Goal: Navigation & Orientation: Find specific page/section

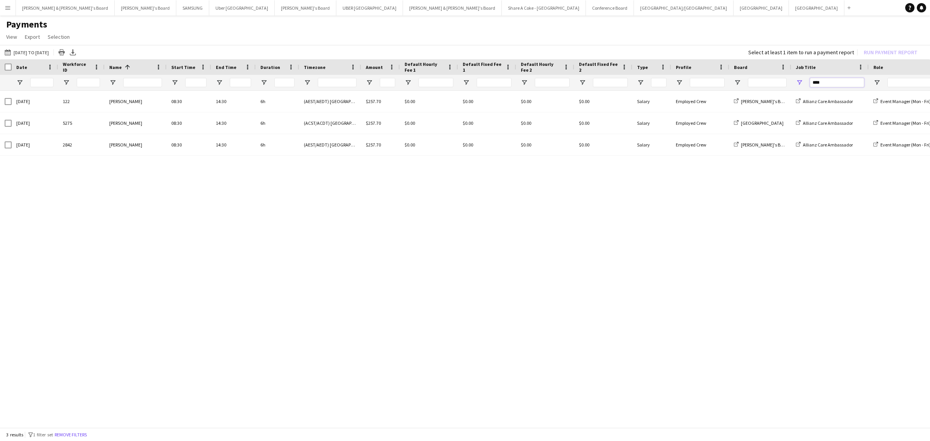
drag, startPoint x: 832, startPoint y: 80, endPoint x: 805, endPoint y: 80, distance: 27.1
click at [805, 80] on div "****" at bounding box center [831, 83] width 78 height 16
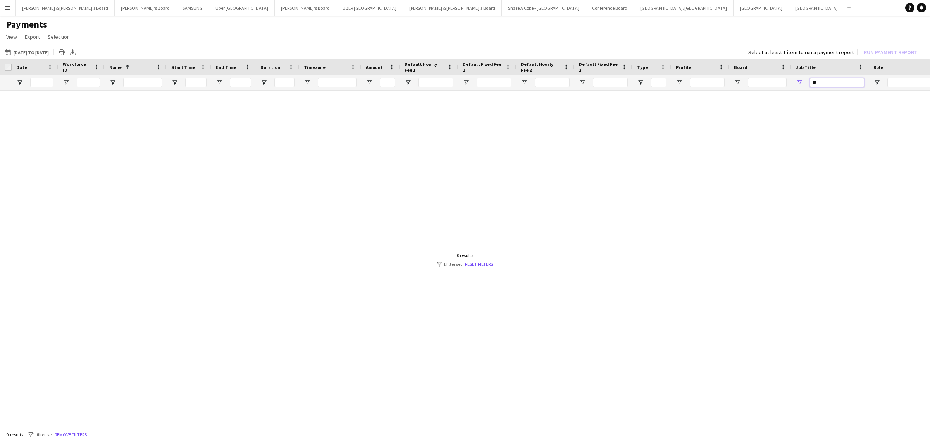
type input "*"
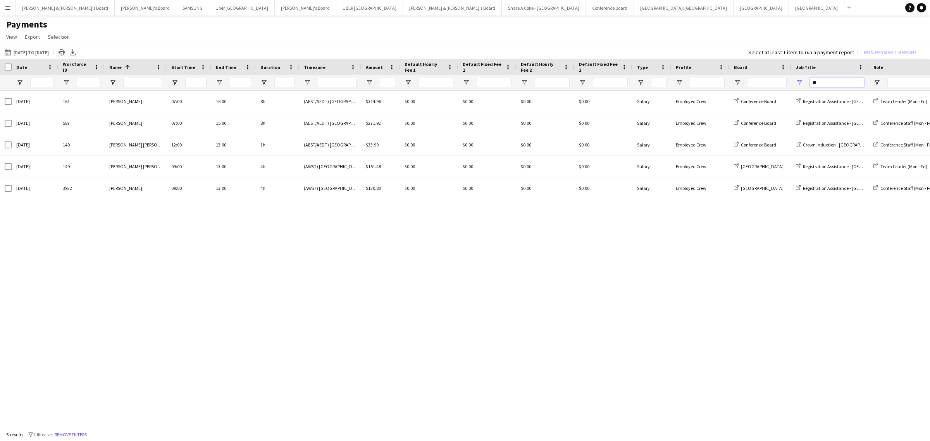
type input "**"
drag, startPoint x: 867, startPoint y: 66, endPoint x: 894, endPoint y: 60, distance: 27.8
click at [894, 60] on div at bounding box center [895, 67] width 3 height 16
drag, startPoint x: 410, startPoint y: 4, endPoint x: 375, endPoint y: 16, distance: 37.4
click at [375, 16] on main "Payments View Customise view Customise filters Reset Filters Reset View Reset A…" at bounding box center [465, 224] width 930 height 417
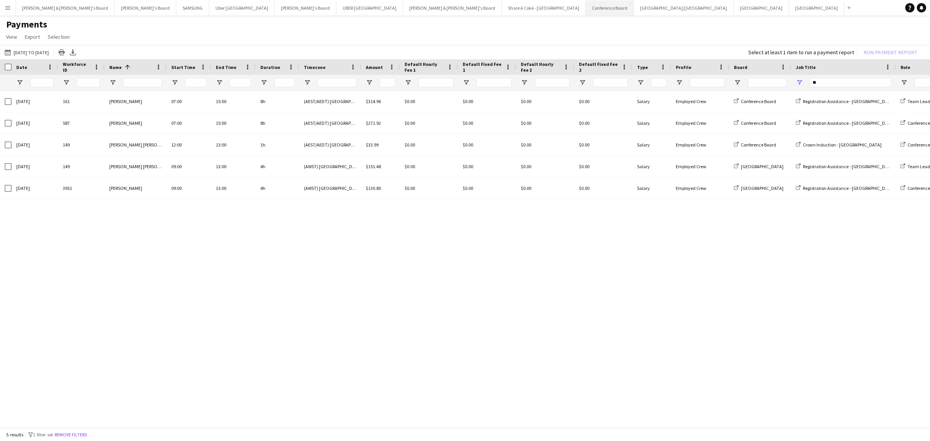
click at [586, 7] on button "Conference Board Close" at bounding box center [610, 7] width 48 height 15
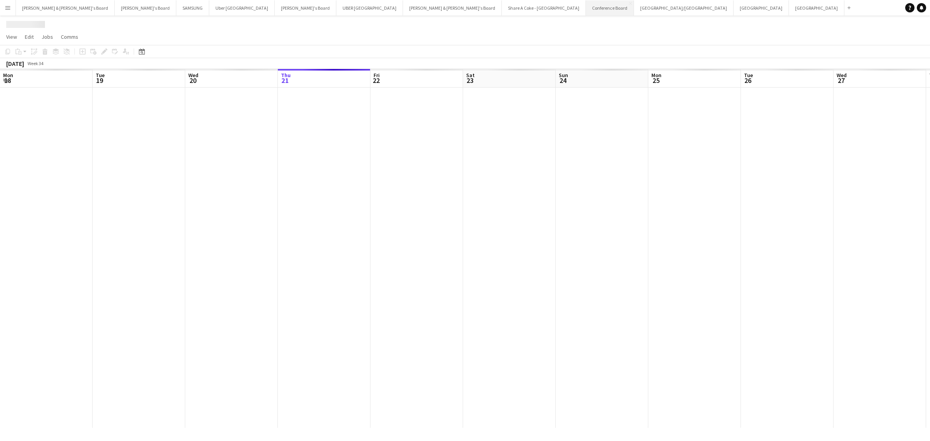
scroll to position [0, 185]
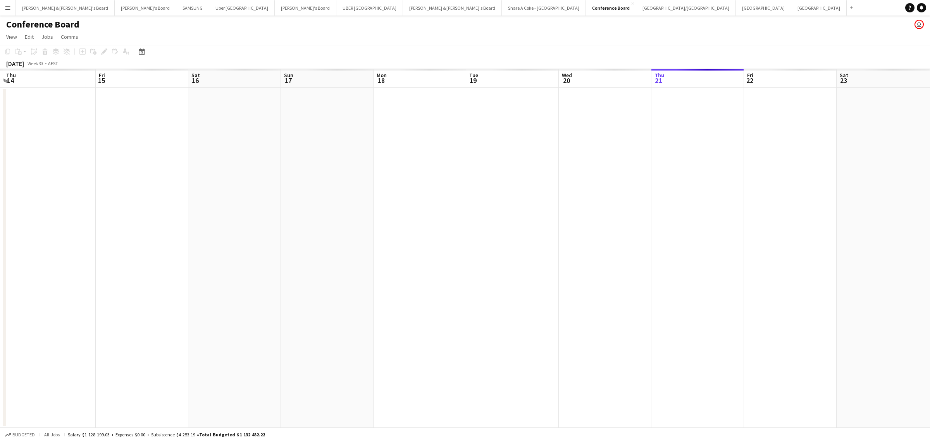
drag, startPoint x: 212, startPoint y: 273, endPoint x: 719, endPoint y: 249, distance: 507.7
click at [773, 243] on app-calendar-viewport "Tue 12 Wed 13 Thu 14 Fri 15 Sat 16 Sun 17 Mon 18 Tue 19 Wed 20 Thu 21 Fri 22 Sa…" at bounding box center [465, 248] width 930 height 359
drag, startPoint x: 85, startPoint y: 323, endPoint x: 662, endPoint y: 232, distance: 584.4
click at [662, 232] on app-calendar-viewport "Tue 12 Wed 13 Thu 14 Fri 15 Sat 16 Sun 17 Mon 18 Tue 19 Wed 20 Thu 21 Fri 22 Sa…" at bounding box center [465, 248] width 930 height 359
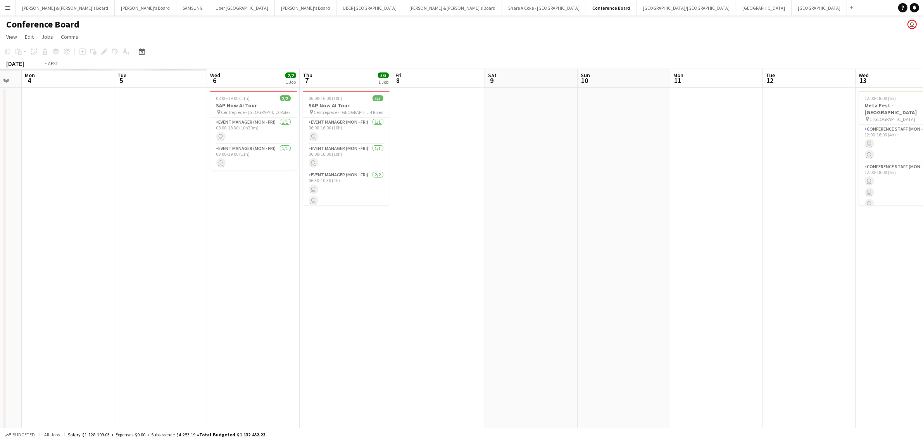
drag, startPoint x: 138, startPoint y: 322, endPoint x: 689, endPoint y: 249, distance: 556.5
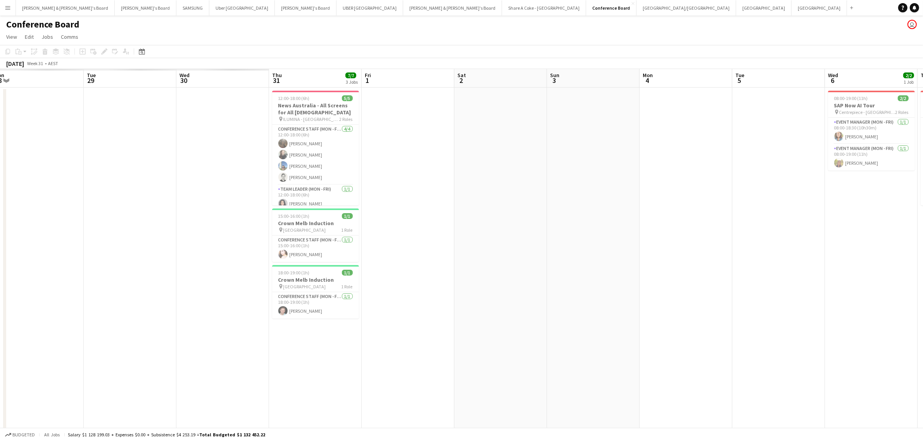
drag, startPoint x: 288, startPoint y: 305, endPoint x: 723, endPoint y: 251, distance: 439.1
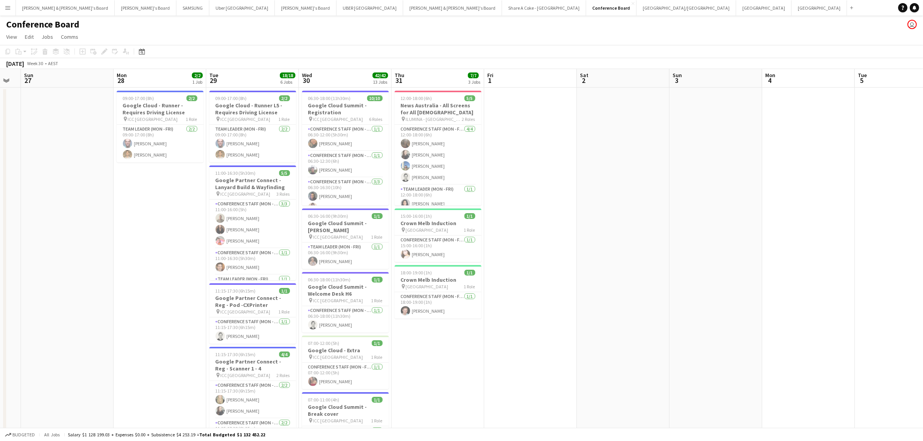
scroll to position [0, 246]
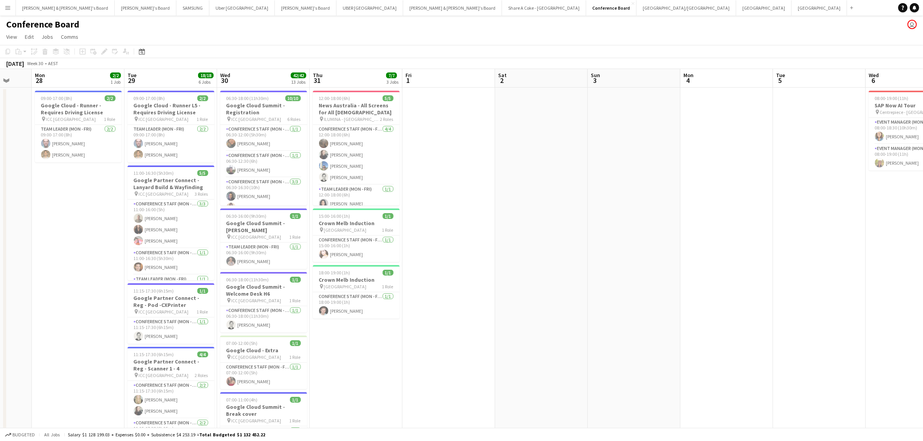
drag, startPoint x: 528, startPoint y: 282, endPoint x: 565, endPoint y: 293, distance: 38.8
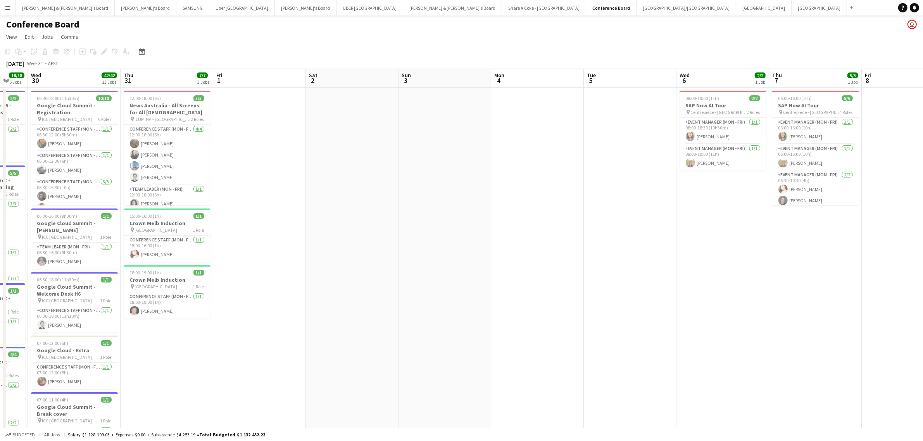
scroll to position [0, 255]
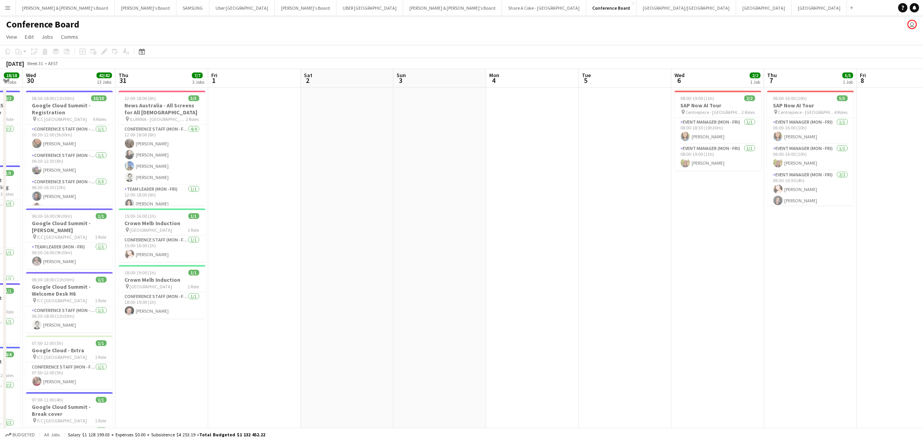
drag, startPoint x: 705, startPoint y: 288, endPoint x: 510, endPoint y: 326, distance: 198.3
click at [803, 177] on app-card-role "Event Manager (Mon - Fri) [DATE] 06:30-10:30 (4h) [PERSON_NAME] [PERSON_NAME]" at bounding box center [810, 190] width 87 height 38
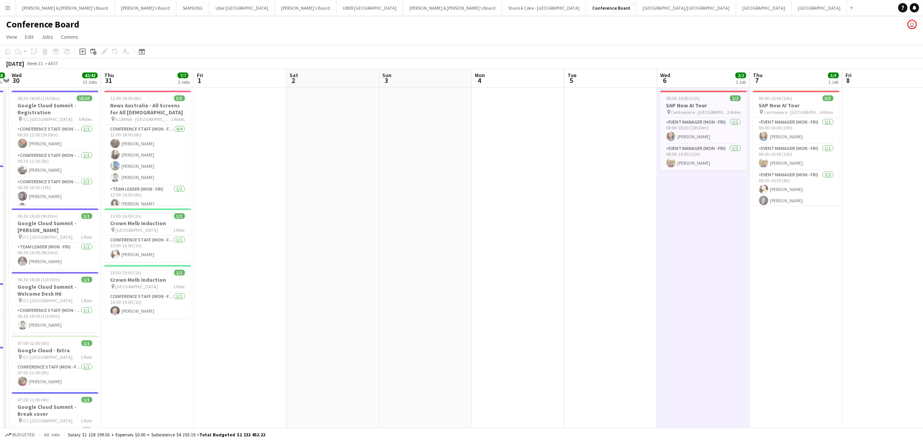
scroll to position [0, 276]
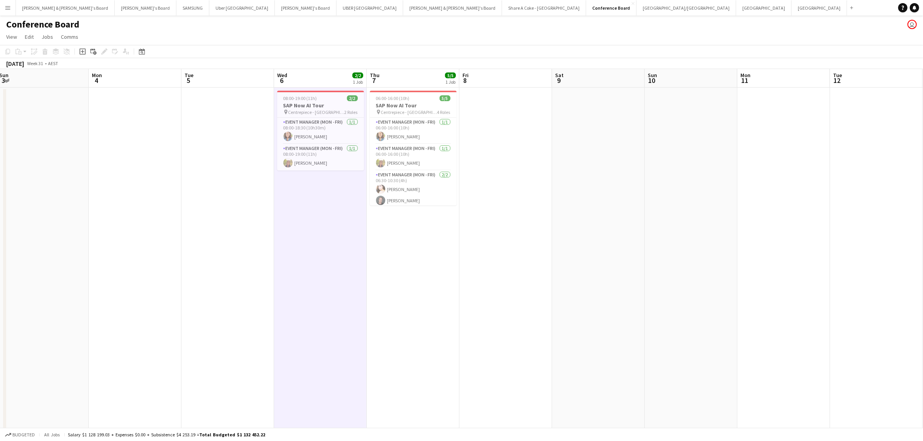
drag, startPoint x: 859, startPoint y: 237, endPoint x: 457, endPoint y: 303, distance: 407.9
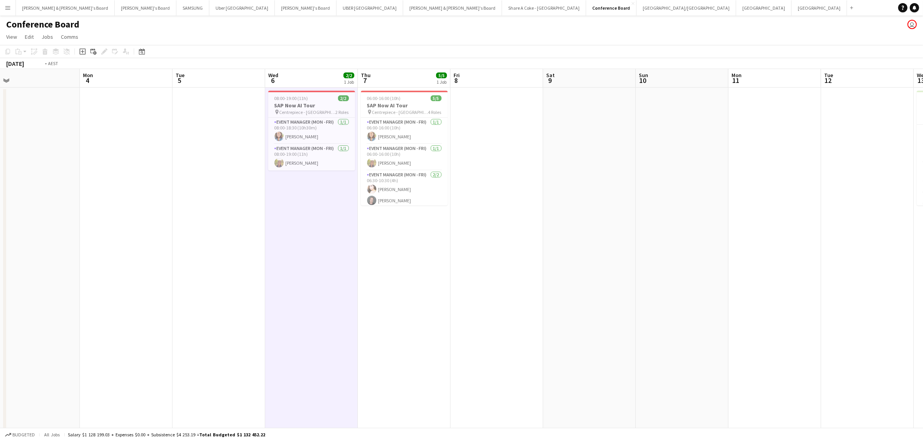
drag, startPoint x: 718, startPoint y: 293, endPoint x: 434, endPoint y: 326, distance: 285.7
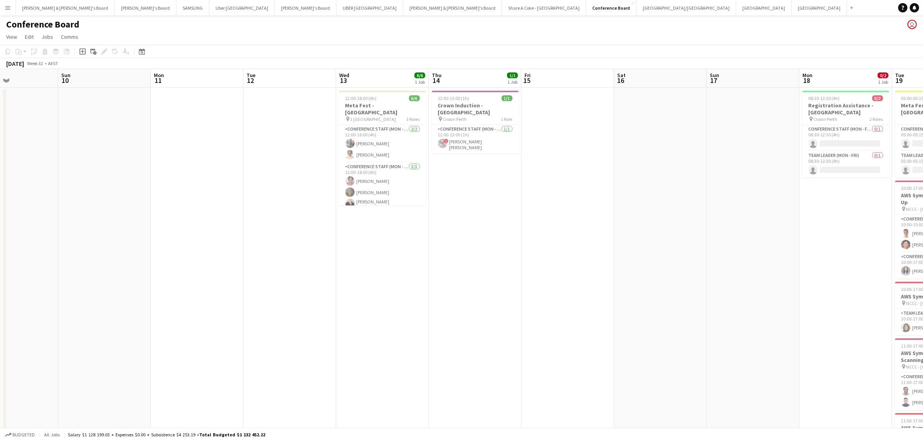
drag, startPoint x: 726, startPoint y: 303, endPoint x: 433, endPoint y: 331, distance: 294.9
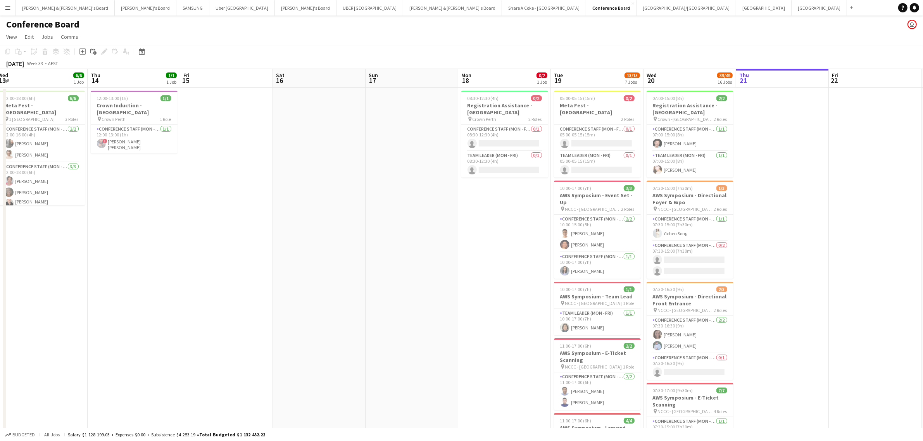
scroll to position [0, 235]
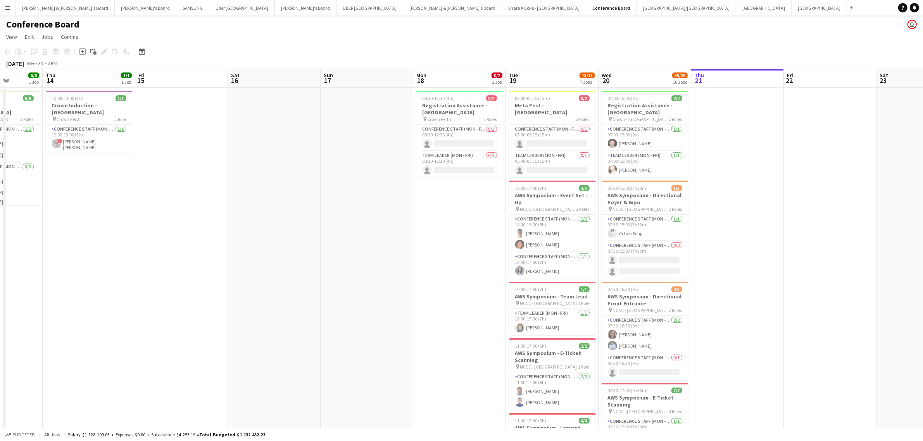
drag, startPoint x: 763, startPoint y: 297, endPoint x: 378, endPoint y: 333, distance: 386.2
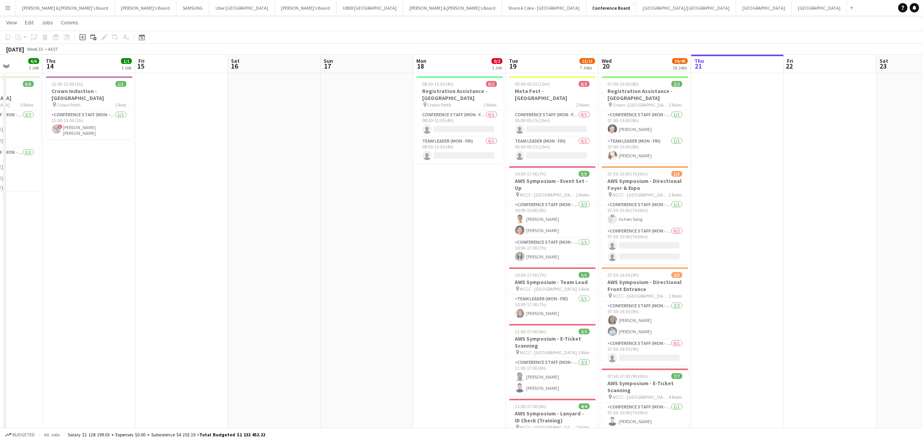
scroll to position [0, 0]
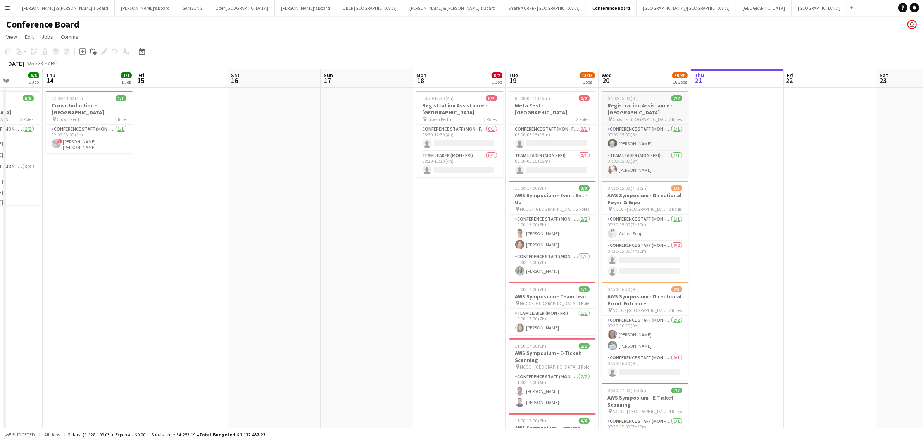
click at [634, 105] on h3 "Registration Assistance - [GEOGRAPHIC_DATA]" at bounding box center [645, 109] width 87 height 14
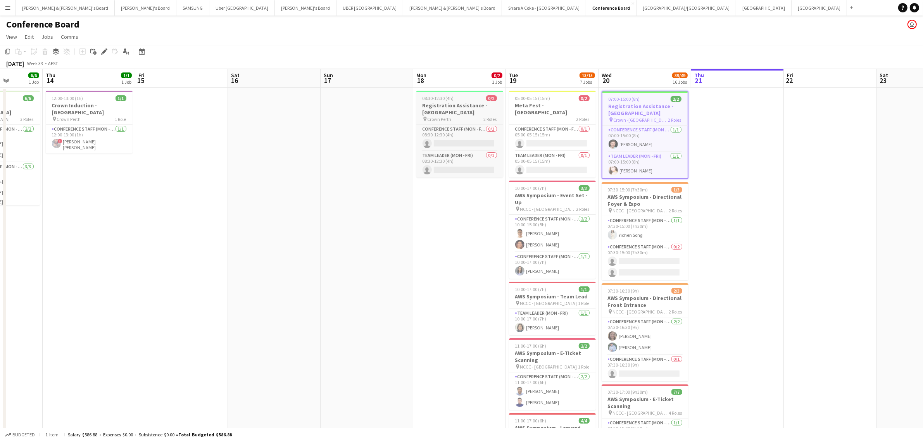
click at [460, 99] on div "08:30-12:30 (4h) 0/2" at bounding box center [459, 98] width 87 height 6
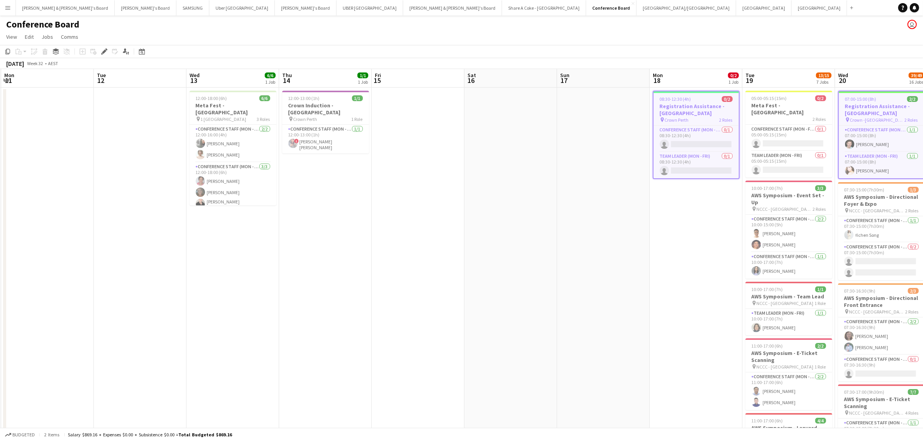
scroll to position [0, 182]
drag, startPoint x: 347, startPoint y: 288, endPoint x: 586, endPoint y: 264, distance: 240.1
click at [323, 99] on div "12:00-13:00 (1h) 1/1" at bounding box center [327, 98] width 87 height 6
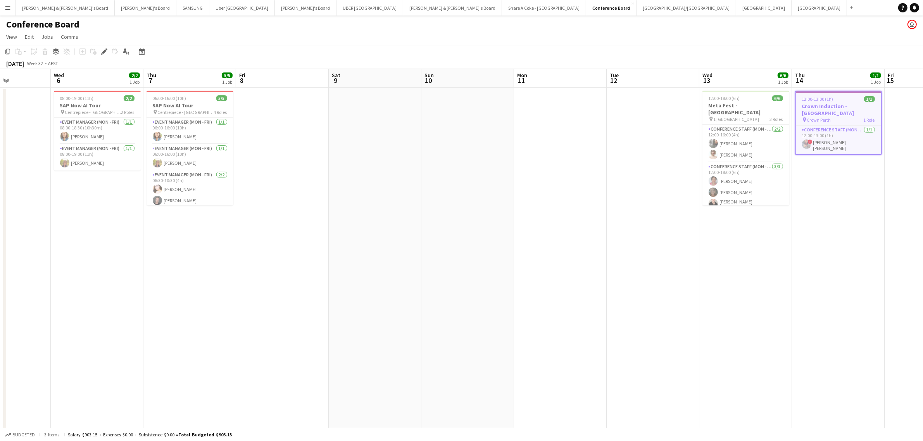
drag, startPoint x: 335, startPoint y: 285, endPoint x: 844, endPoint y: 194, distance: 516.8
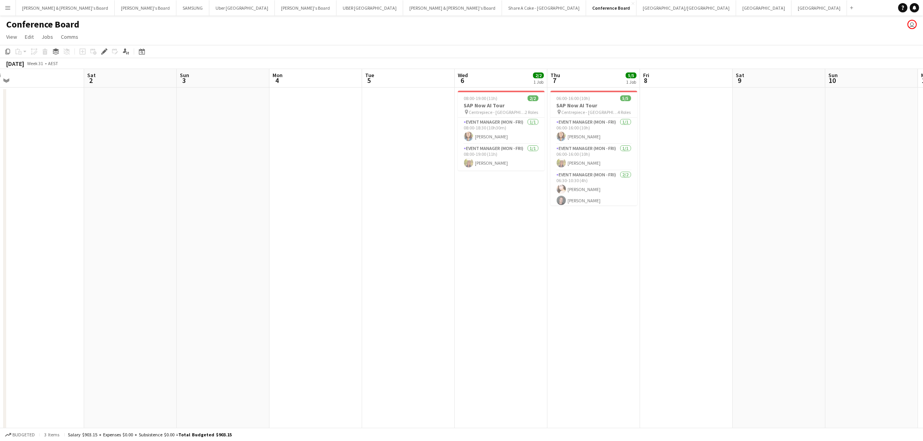
drag, startPoint x: 260, startPoint y: 335, endPoint x: 759, endPoint y: 252, distance: 506.1
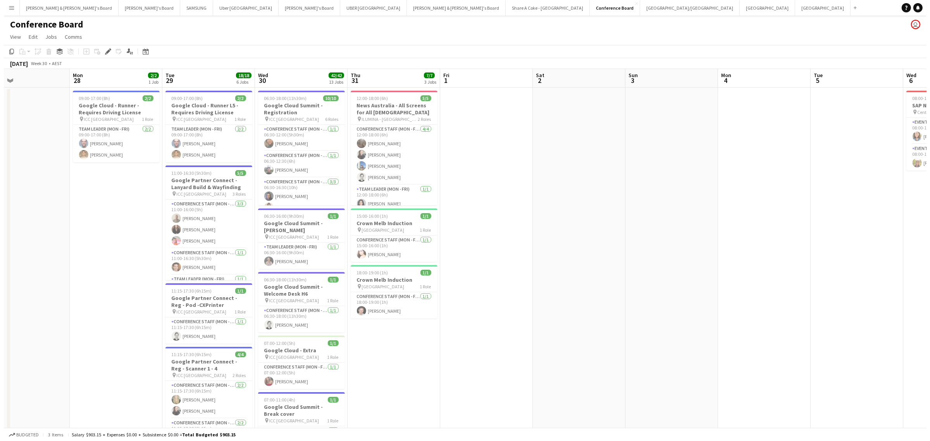
scroll to position [0, 211]
drag, startPoint x: 239, startPoint y: 333, endPoint x: 590, endPoint y: 274, distance: 355.8
click at [390, 278] on h3 "Crown Melb Induction" at bounding box center [391, 279] width 87 height 7
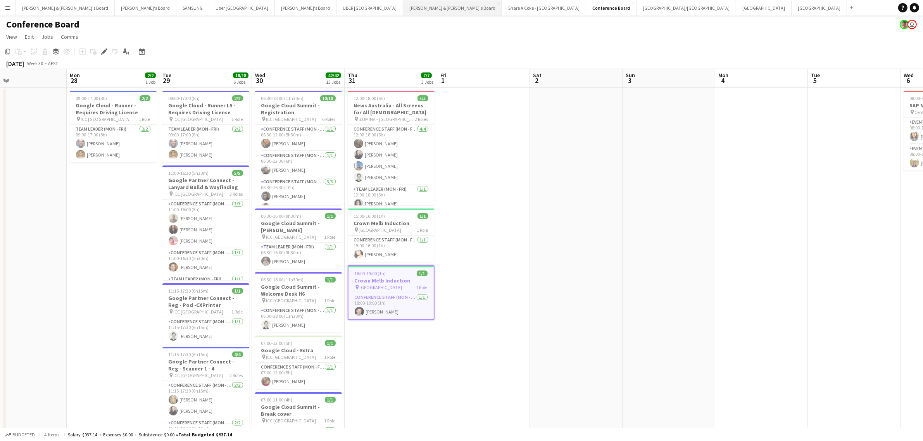
click at [403, 7] on button "[PERSON_NAME] & [PERSON_NAME]'s Board Close" at bounding box center [452, 7] width 99 height 15
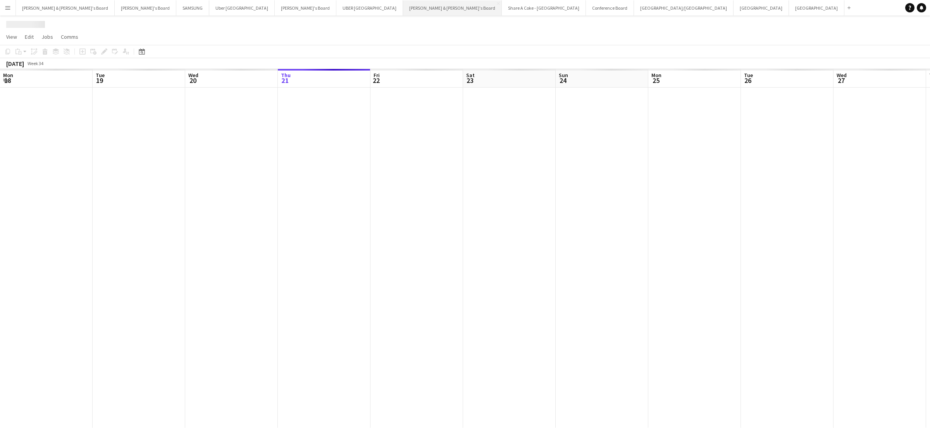
scroll to position [0, 185]
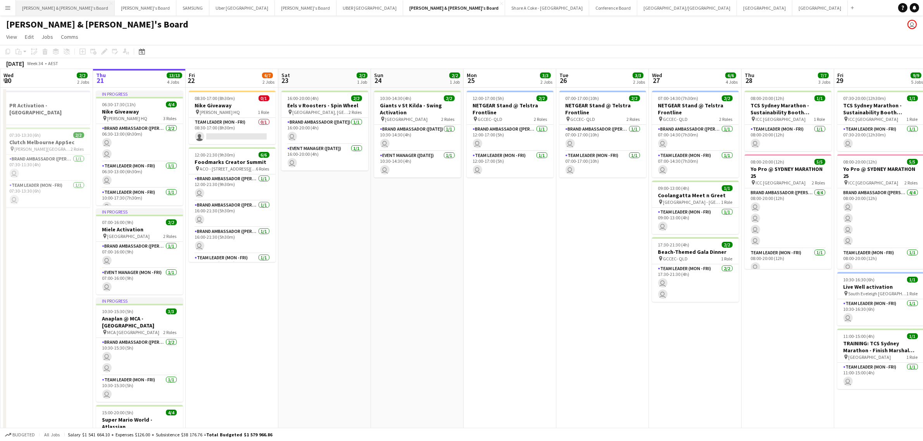
click at [54, 6] on button "[PERSON_NAME] & [PERSON_NAME]'s Board Close" at bounding box center [65, 7] width 99 height 15
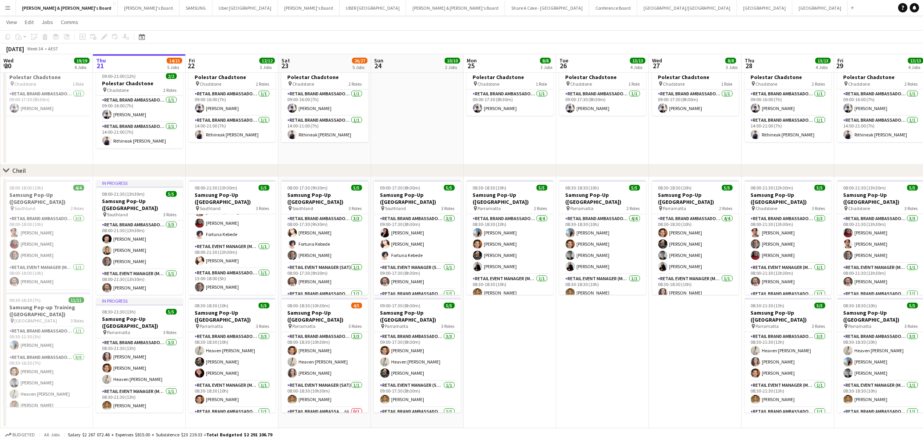
click at [542, 362] on app-date-cell "08:30-18:30 (10h) 5/5 Samsung Pop-Up ([GEOGRAPHIC_DATA]) pin Parramatta 2 Roles…" at bounding box center [510, 302] width 93 height 251
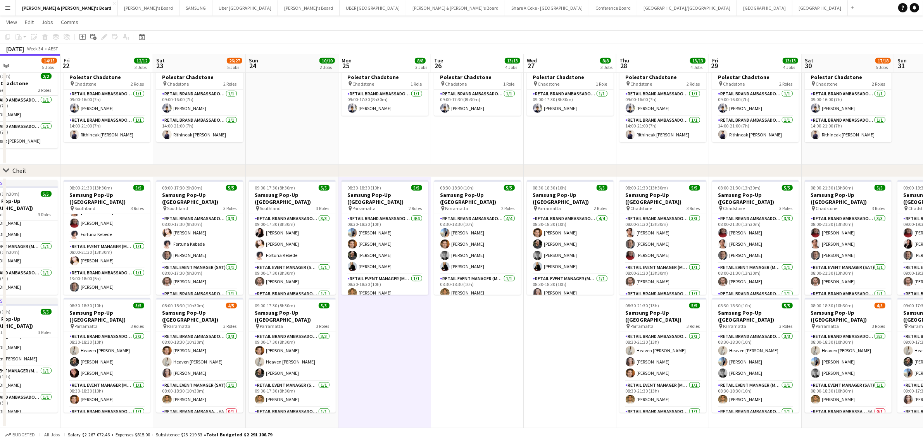
scroll to position [0, 251]
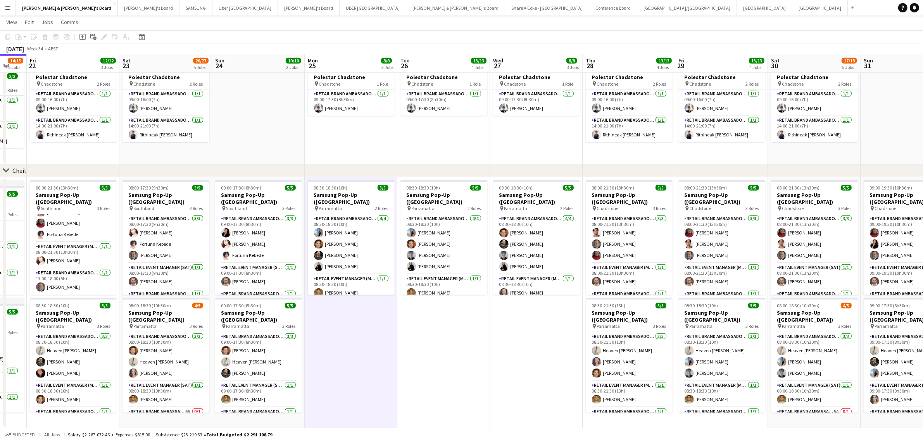
drag, startPoint x: 602, startPoint y: 389, endPoint x: 443, endPoint y: 383, distance: 159.1
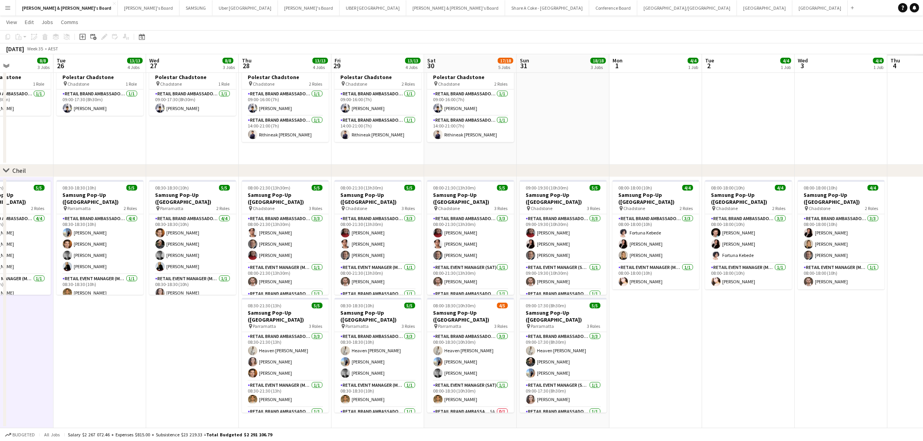
scroll to position [0, 307]
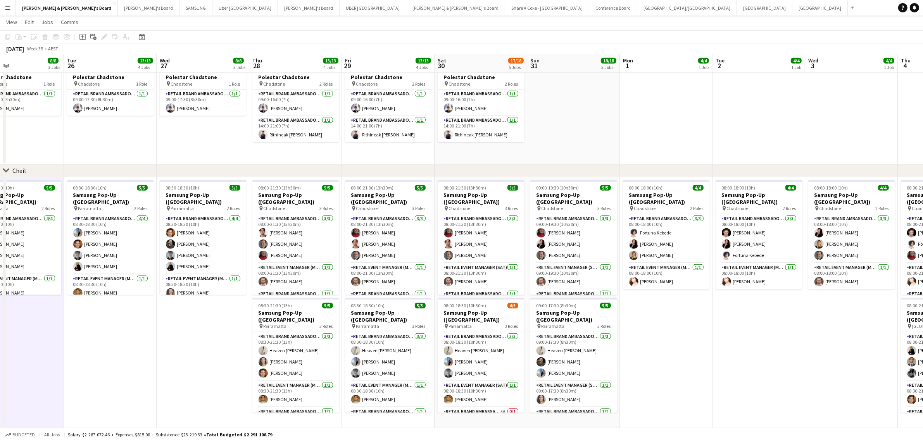
drag, startPoint x: 489, startPoint y: 369, endPoint x: 155, endPoint y: 385, distance: 333.8
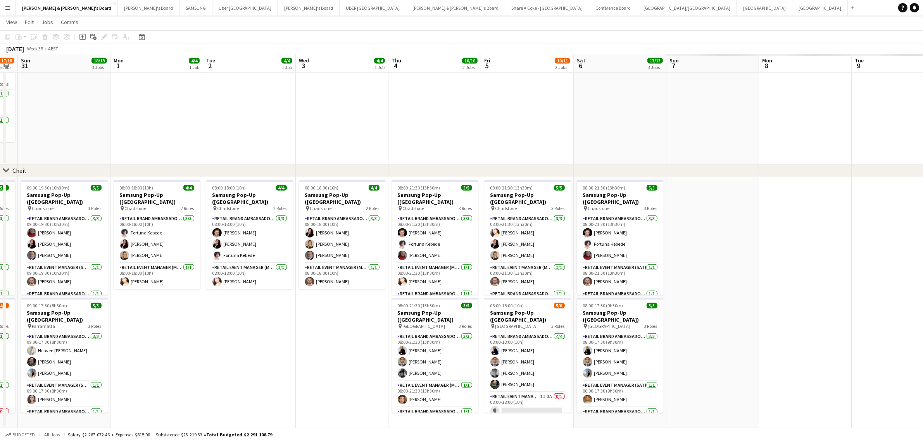
scroll to position [0, 285]
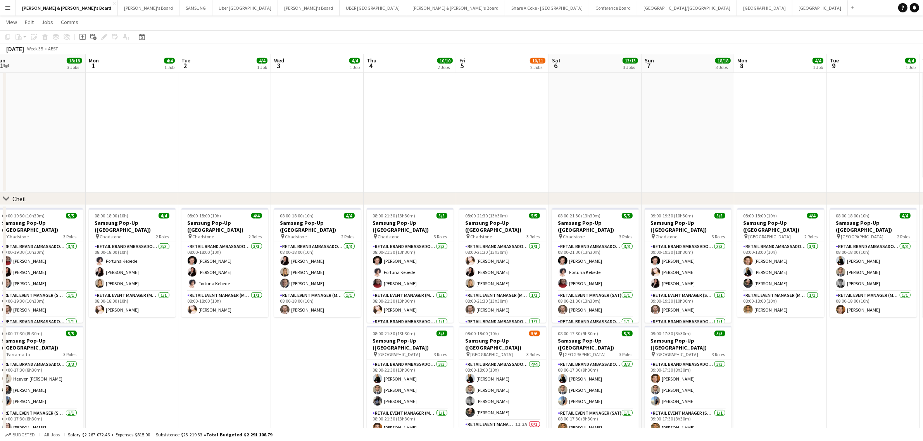
drag, startPoint x: 741, startPoint y: 380, endPoint x: 207, endPoint y: 410, distance: 535.1
click at [207, 410] on app-calendar-viewport "Thu 28 13/13 4 Jobs Fri 29 13/13 4 Jobs Sat 30 17/18 5 Jobs Sun 31 18/18 3 Jobs…" at bounding box center [461, 9] width 923 height 893
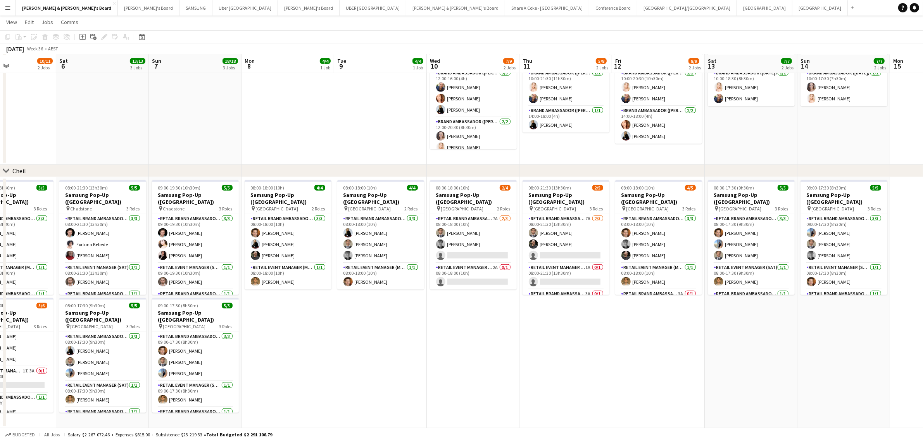
scroll to position [559, 0]
drag, startPoint x: 818, startPoint y: 378, endPoint x: 326, endPoint y: 398, distance: 493.2
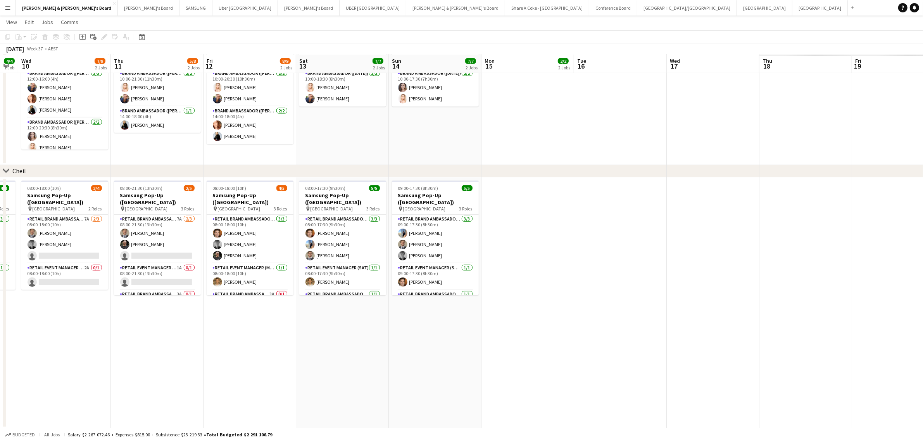
scroll to position [0, 271]
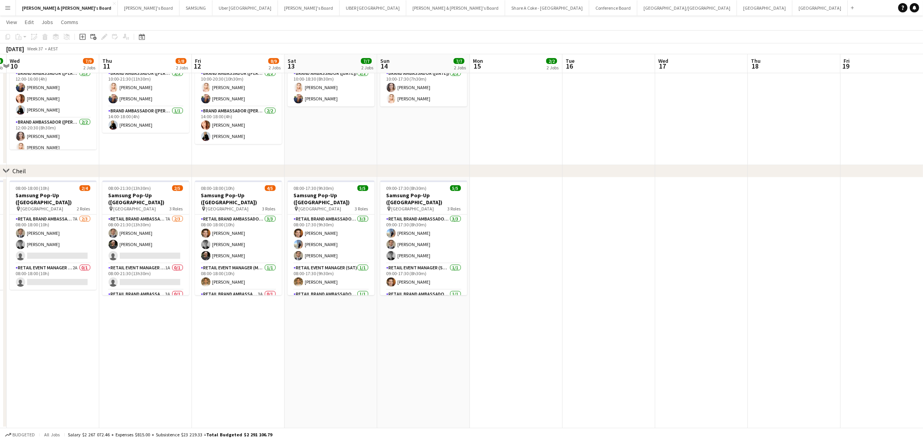
drag, startPoint x: 772, startPoint y: 372, endPoint x: 352, endPoint y: 398, distance: 420.7
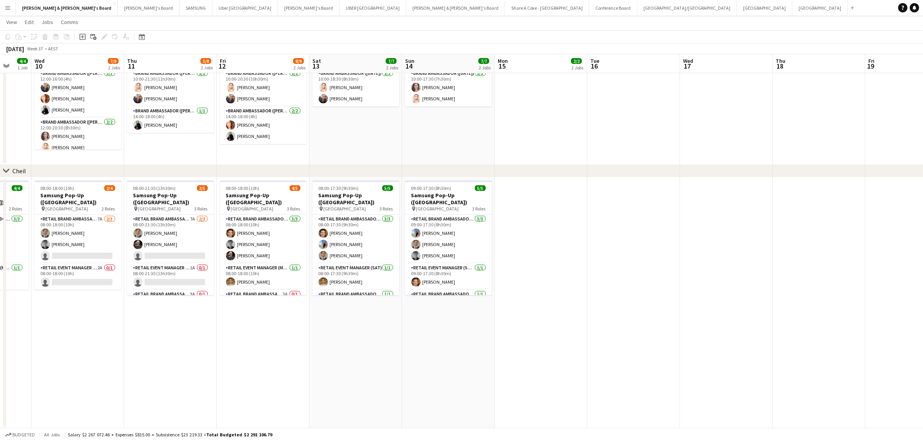
scroll to position [0, 257]
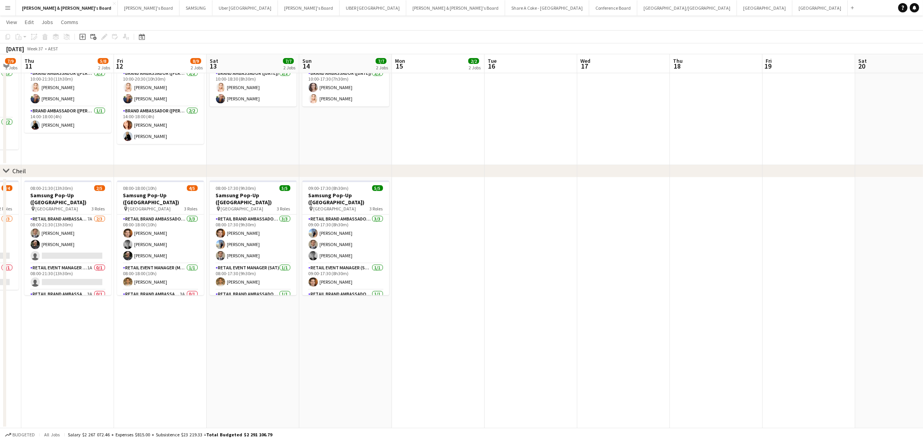
drag, startPoint x: 665, startPoint y: 351, endPoint x: 1055, endPoint y: 271, distance: 397.8
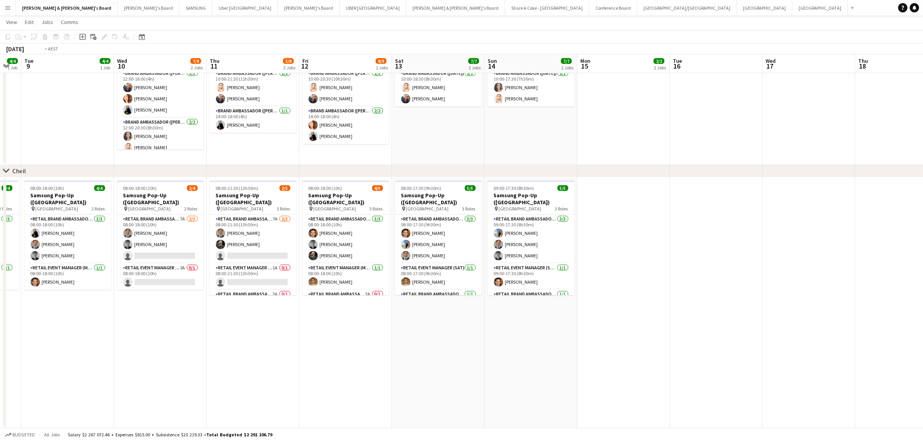
scroll to position [0, 0]
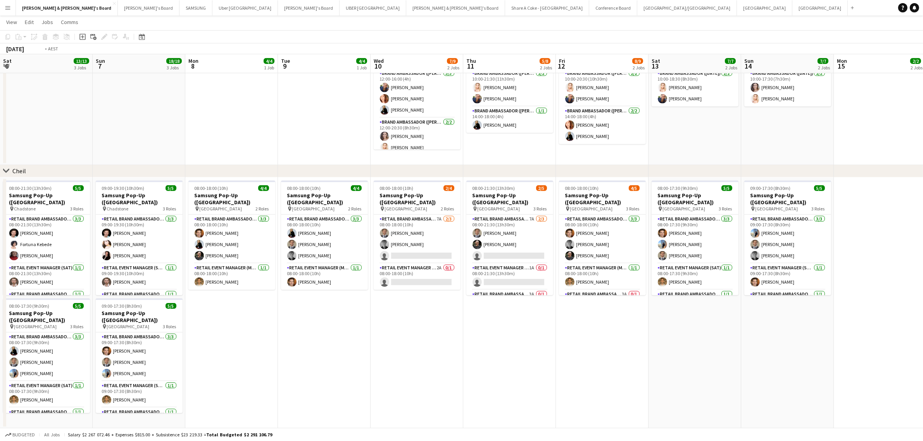
drag, startPoint x: 351, startPoint y: 355, endPoint x: 1101, endPoint y: 266, distance: 755.4
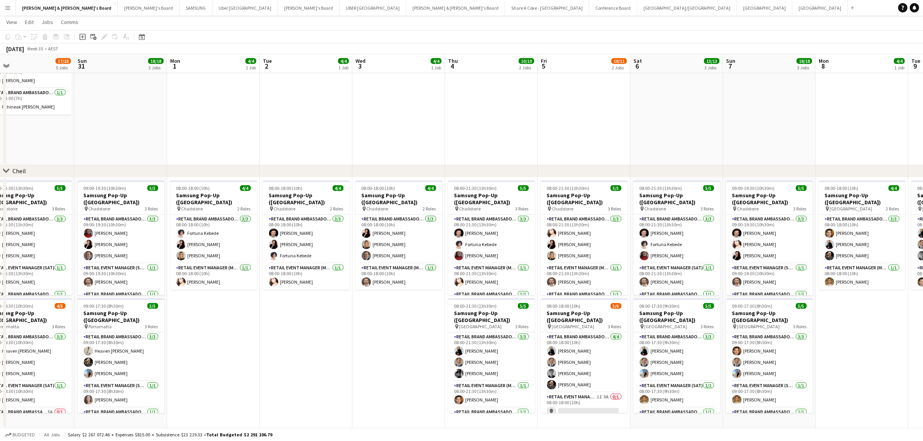
scroll to position [0, 220]
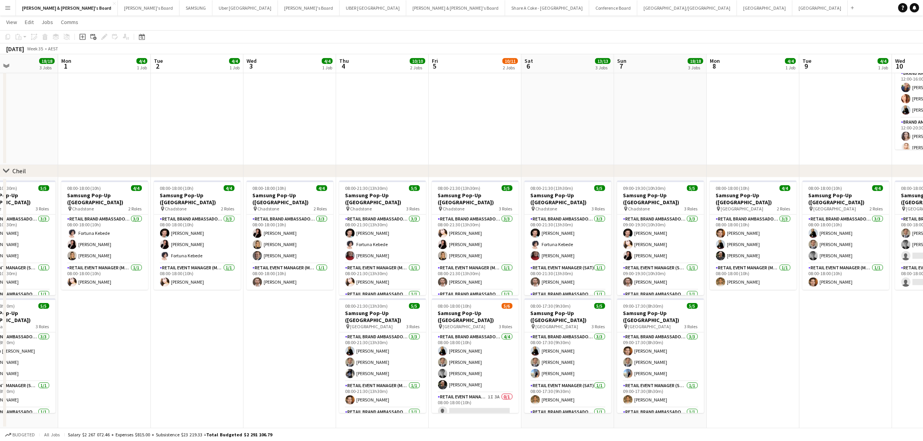
drag, startPoint x: 528, startPoint y: 347, endPoint x: 1322, endPoint y: 228, distance: 802.9
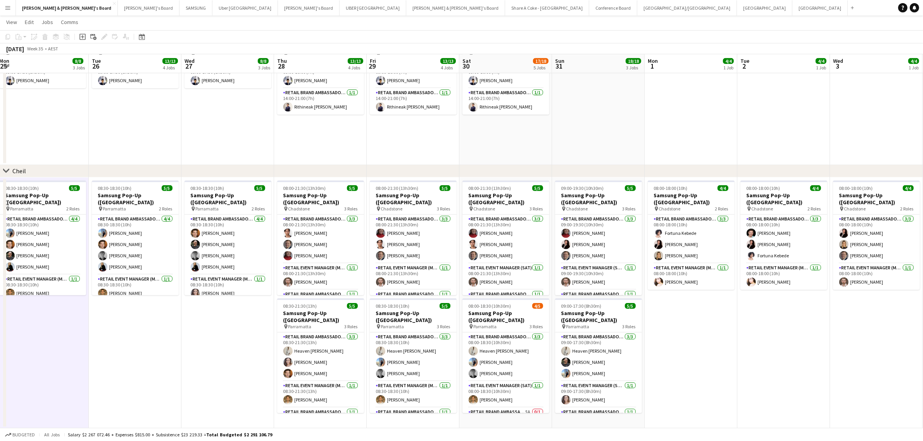
drag, startPoint x: 191, startPoint y: 361, endPoint x: 778, endPoint y: 299, distance: 590.6
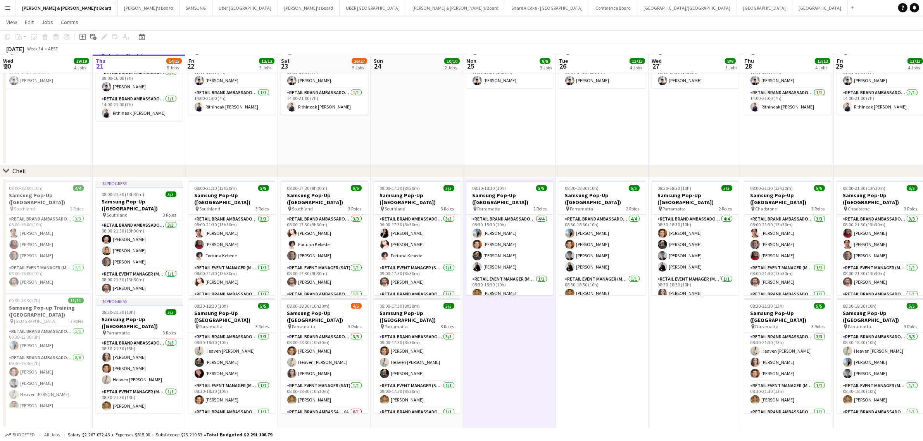
drag, startPoint x: 189, startPoint y: 368, endPoint x: 756, endPoint y: 300, distance: 571.7
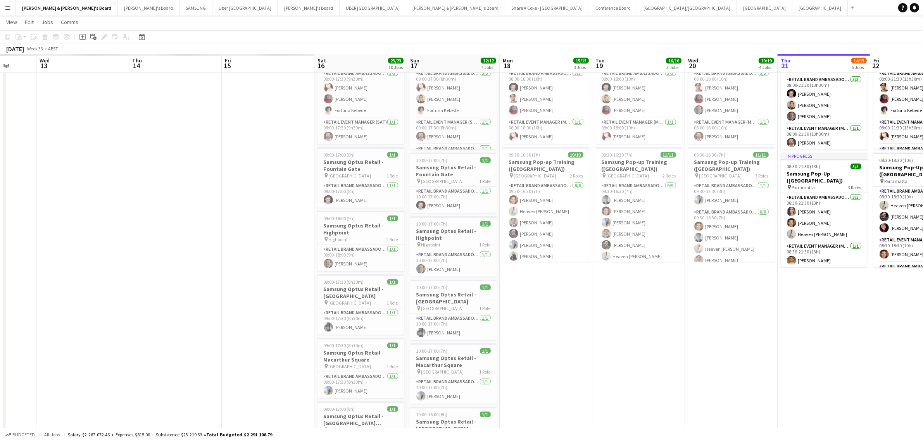
drag, startPoint x: 291, startPoint y: 354, endPoint x: 1003, endPoint y: 326, distance: 712.8
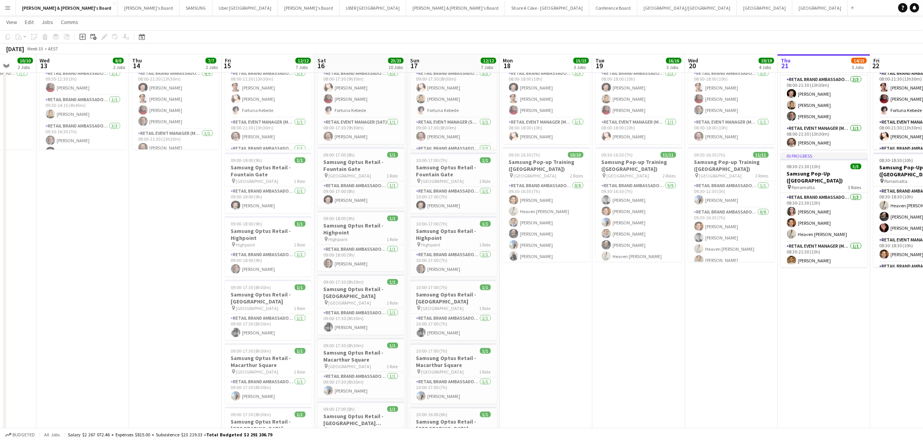
click at [755, 344] on app-date-cell "08:00-18:00 (10h) 4/4 Samsung Pop-Up ([GEOGRAPHIC_DATA]) pin Southland 2 Roles …" at bounding box center [731, 259] width 93 height 454
